Goal: Navigation & Orientation: Find specific page/section

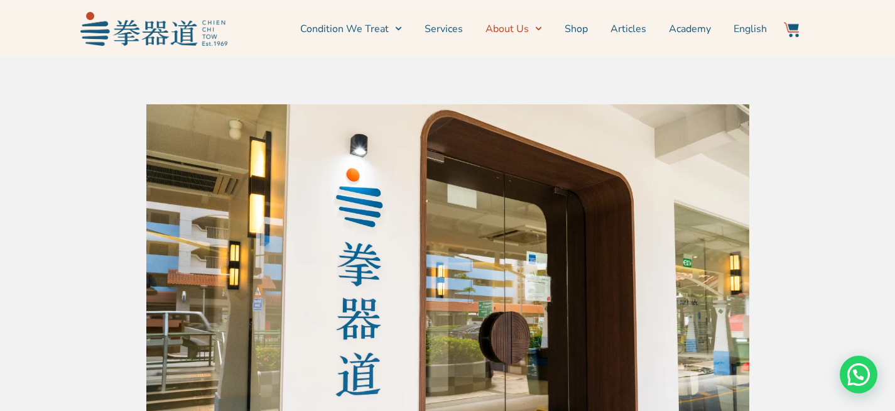
scroll to position [2194, 0]
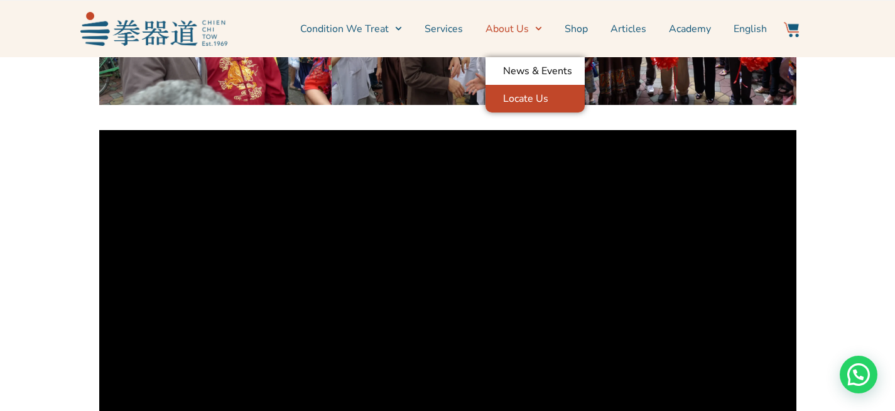
click at [520, 94] on link "Locate Us" at bounding box center [534, 99] width 99 height 28
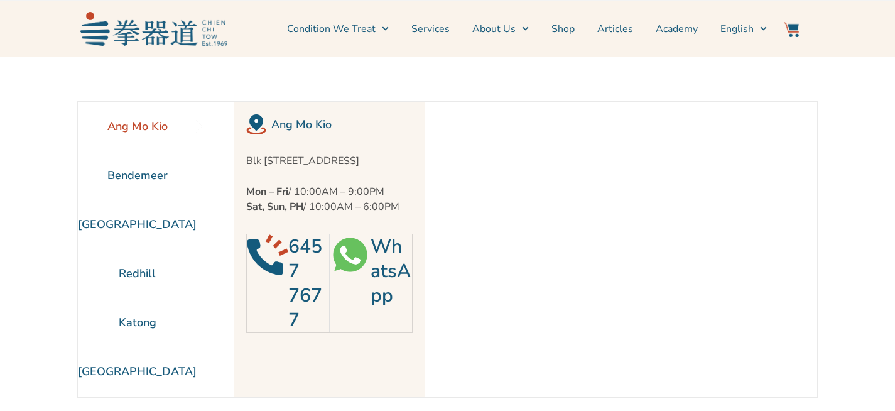
scroll to position [3, 0]
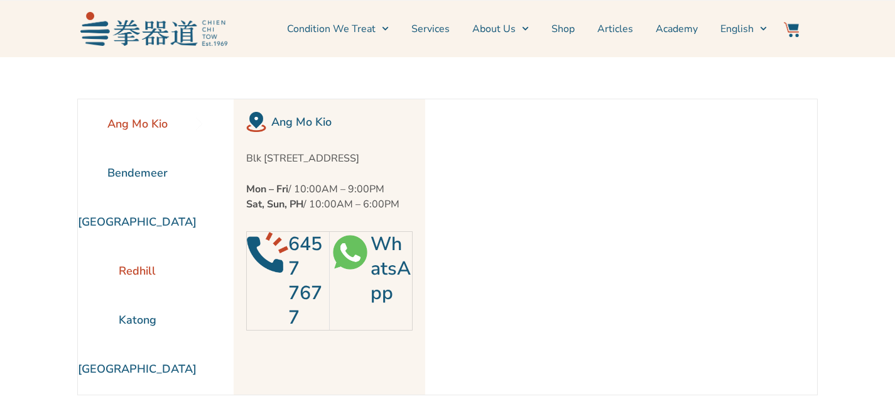
click at [123, 262] on li "Redhill" at bounding box center [137, 270] width 119 height 49
copy p "Blk [STREET_ADDRESS]"
drag, startPoint x: 250, startPoint y: 153, endPoint x: 347, endPoint y: 179, distance: 100.2
click at [347, 178] on div "Redhill Blk [STREET_ADDRESS] Mon – Fri / 10:00AM – 9:00PM Sat, Sun, PH / 10:00A…" at bounding box center [329, 246] width 191 height 295
